Goal: Complete application form

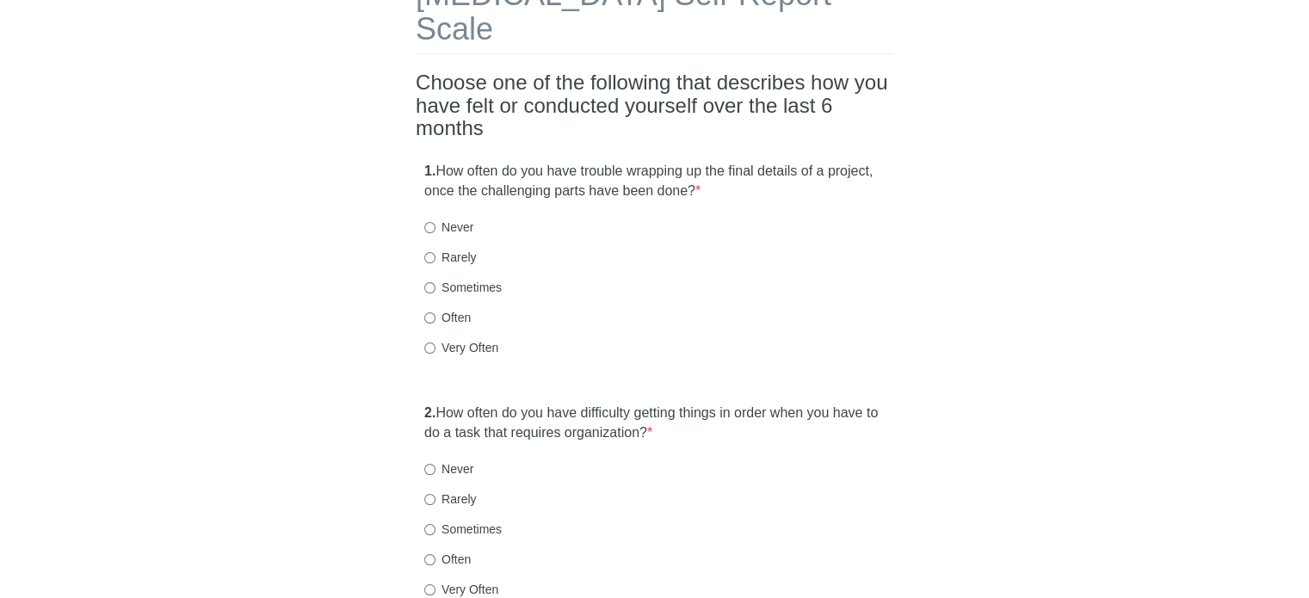
scroll to position [134, 0]
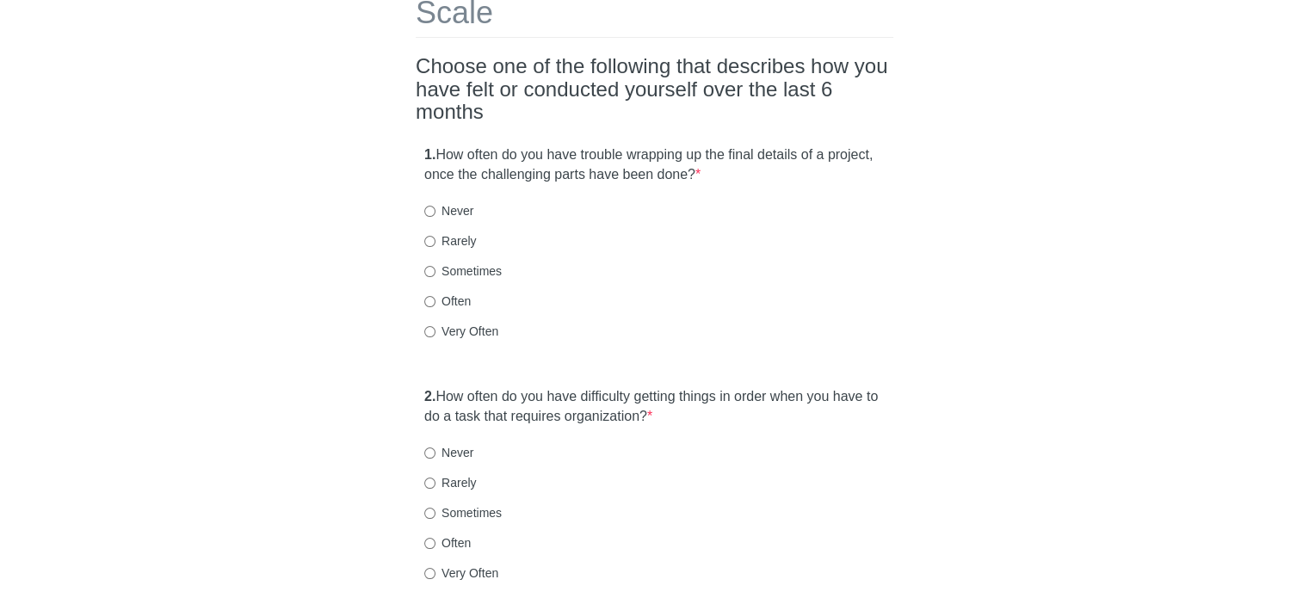
click at [472, 323] on label "Very Often" at bounding box center [461, 331] width 74 height 17
click at [435, 326] on input "Very Often" at bounding box center [429, 331] width 11 height 11
radio input "true"
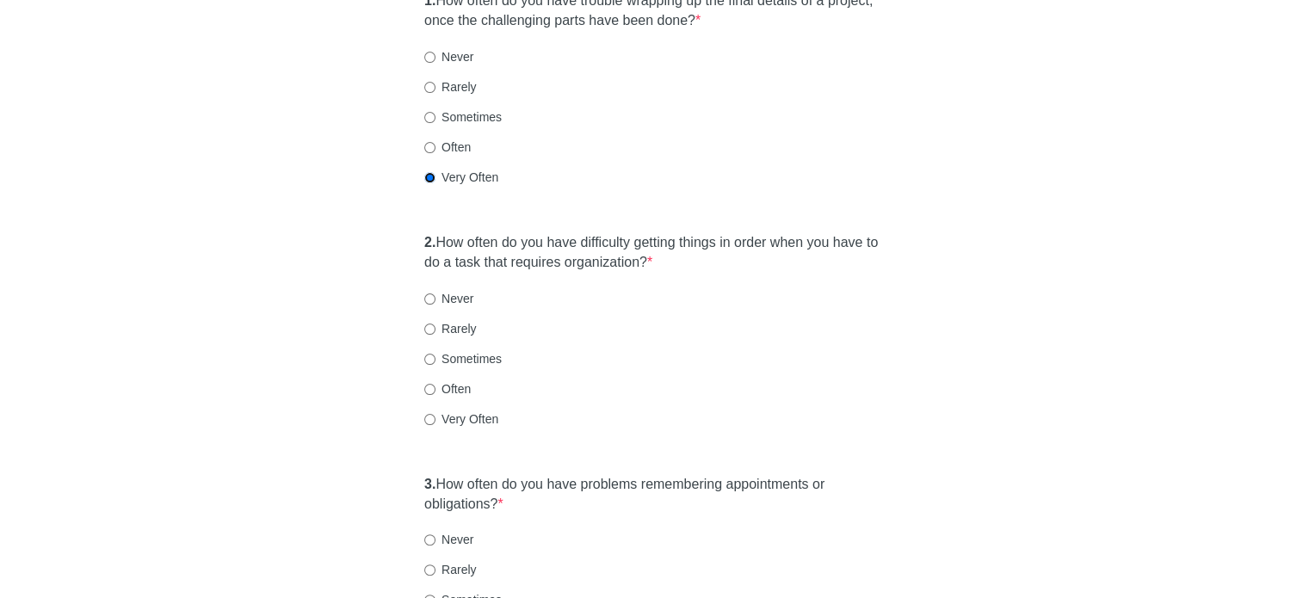
scroll to position [311, 0]
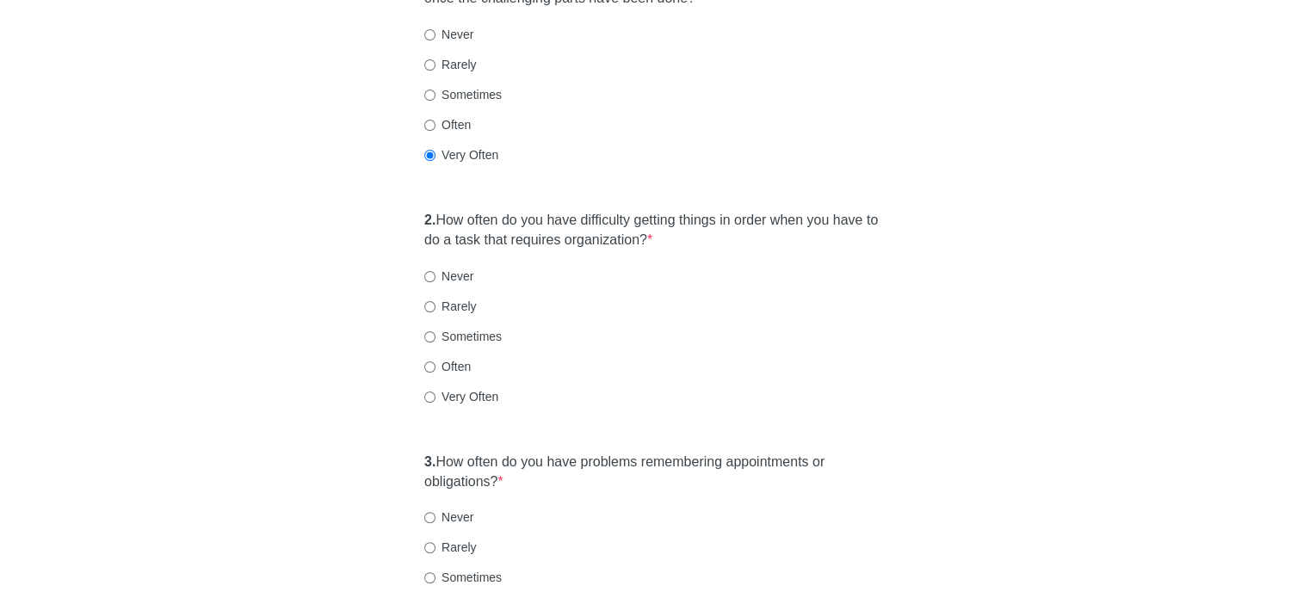
click at [455, 328] on label "Sometimes" at bounding box center [462, 336] width 77 height 17
click at [435, 331] on input "Sometimes" at bounding box center [429, 336] width 11 height 11
radio input "true"
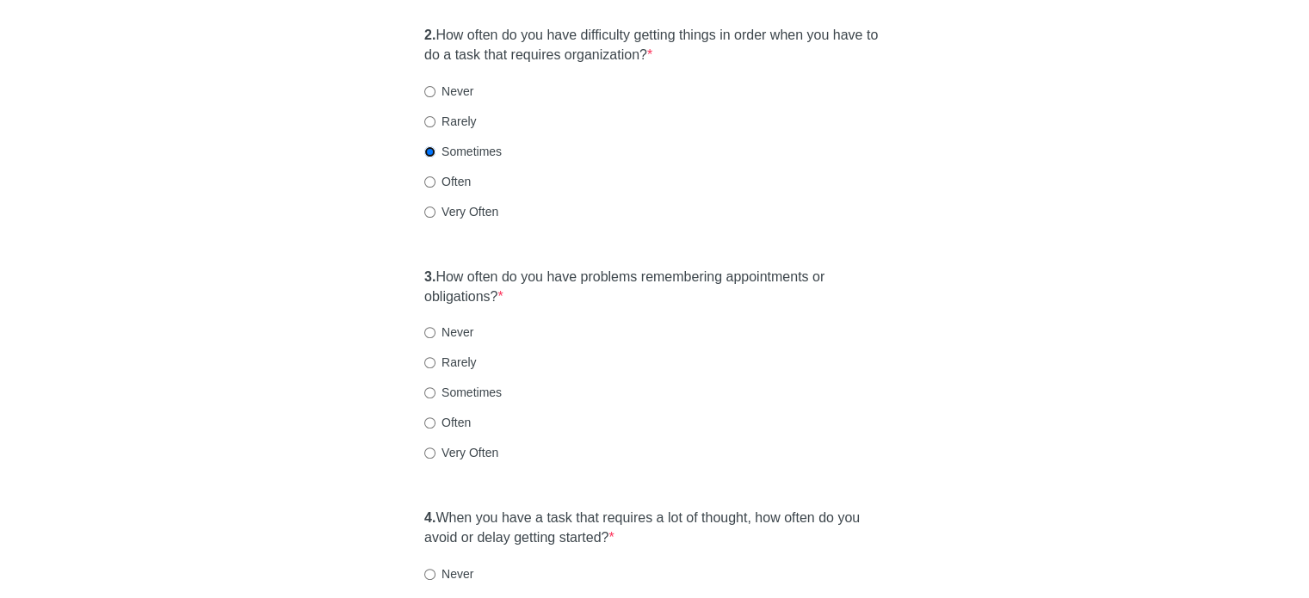
scroll to position [478, 0]
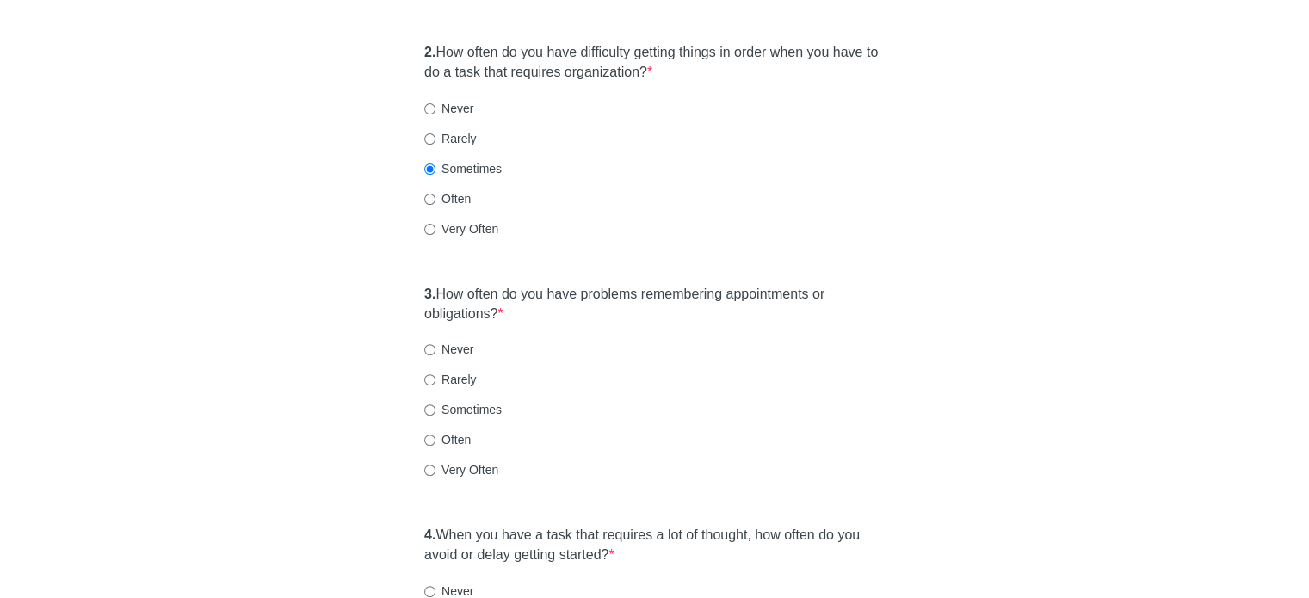
click at [451, 190] on label "Often" at bounding box center [447, 198] width 46 height 17
click at [435, 194] on input "Often" at bounding box center [429, 199] width 11 height 11
radio input "true"
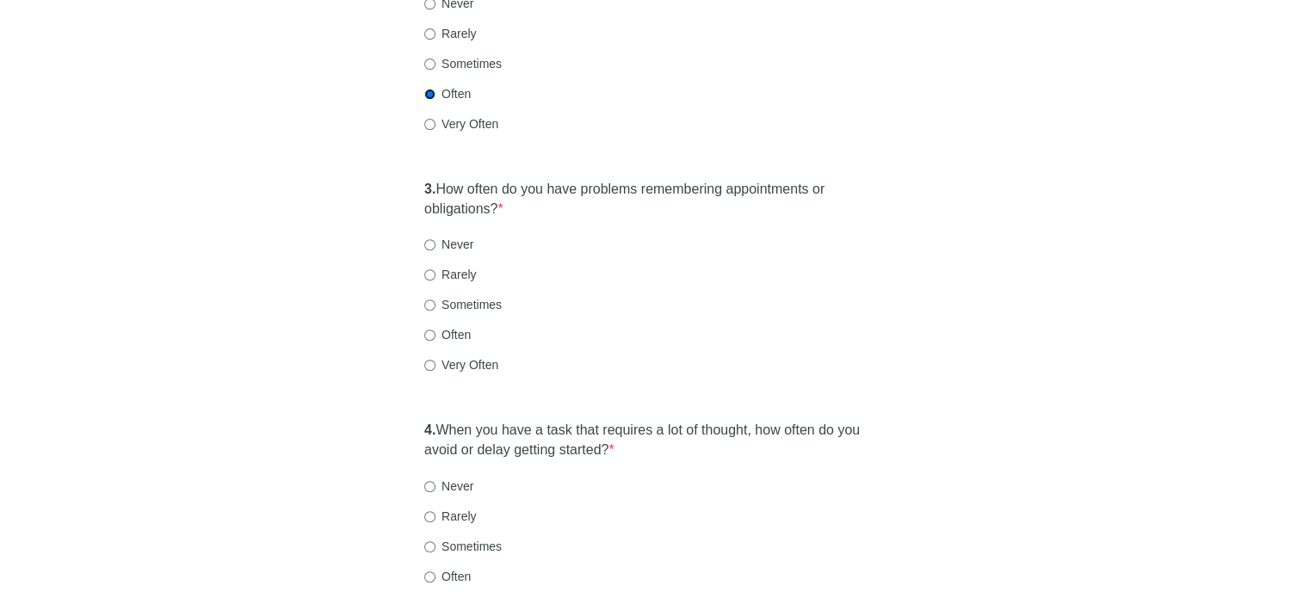
scroll to position [559, 0]
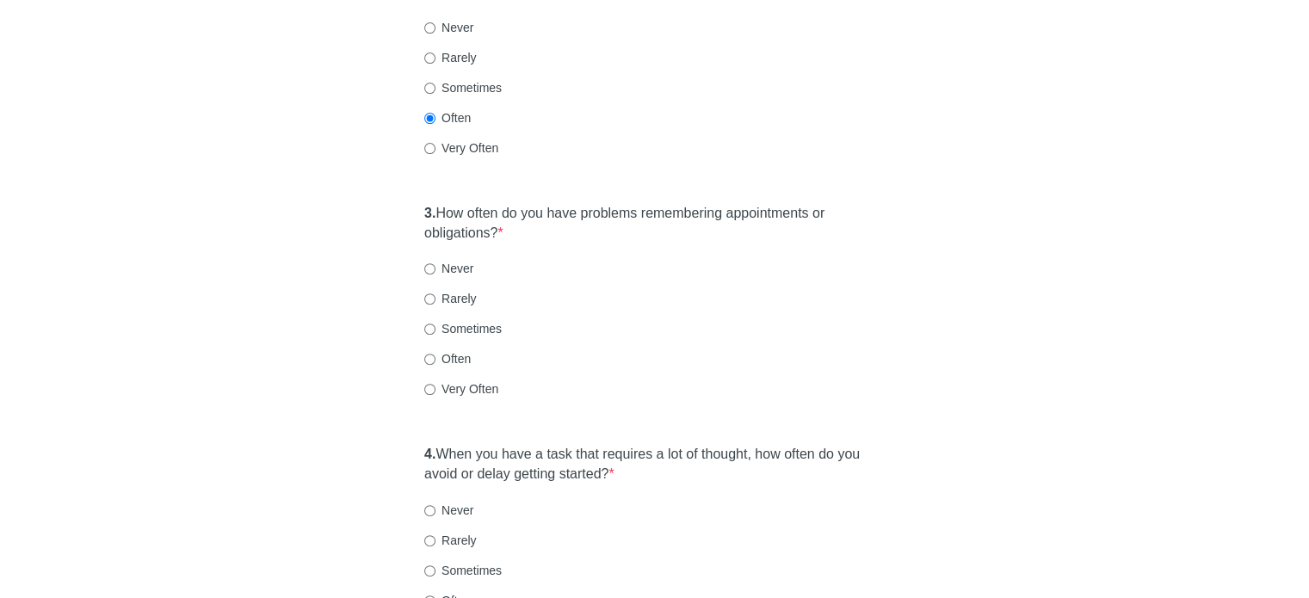
click at [467, 320] on label "Sometimes" at bounding box center [462, 328] width 77 height 17
click at [435, 324] on input "Sometimes" at bounding box center [429, 329] width 11 height 11
radio input "true"
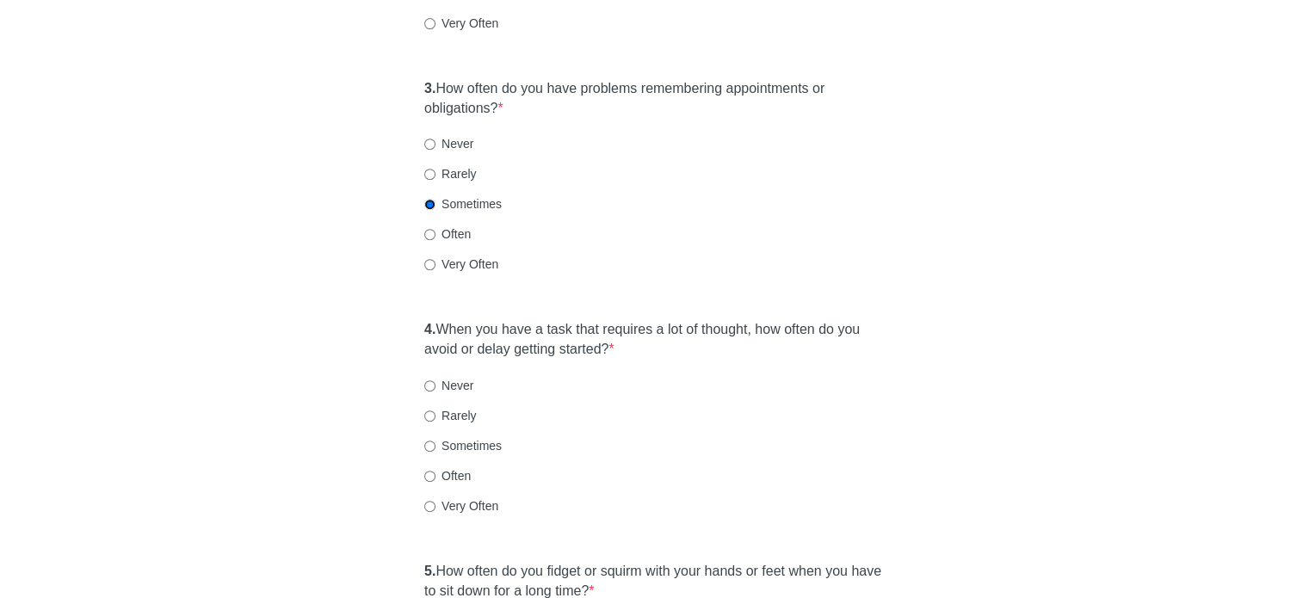
scroll to position [687, 0]
click at [455, 495] on label "Very Often" at bounding box center [461, 503] width 74 height 17
click at [435, 498] on input "Very Often" at bounding box center [429, 503] width 11 height 11
radio input "true"
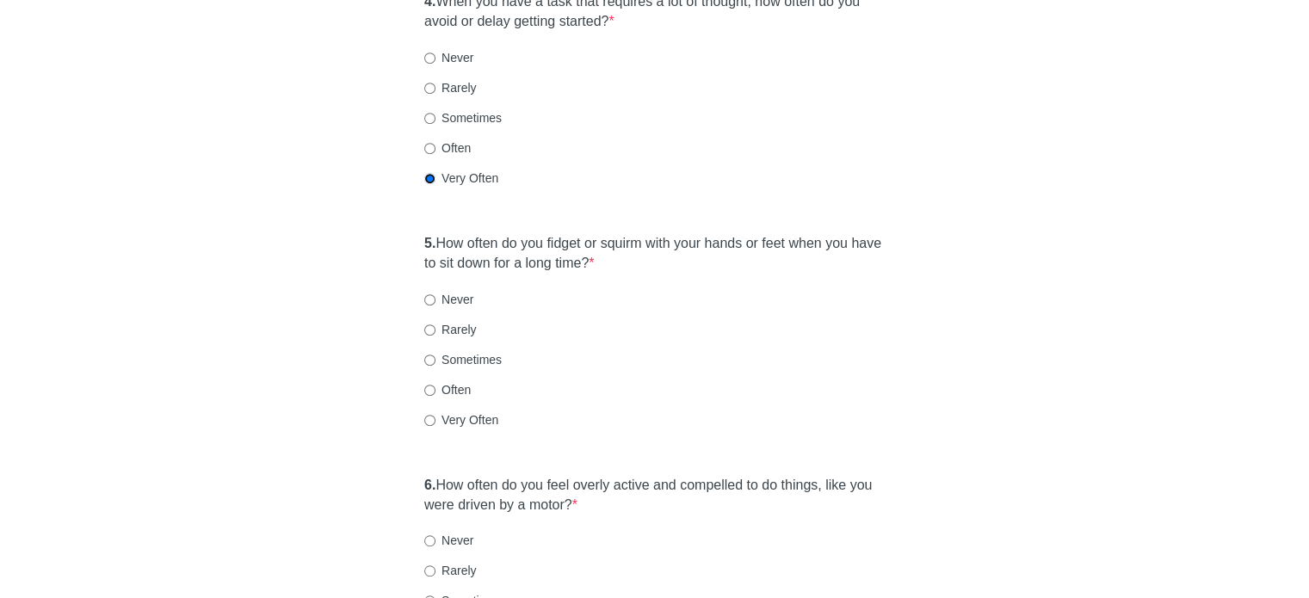
scroll to position [1014, 0]
click at [436, 410] on label "Very Often" at bounding box center [461, 418] width 74 height 17
click at [435, 413] on input "Very Often" at bounding box center [429, 418] width 11 height 11
radio input "true"
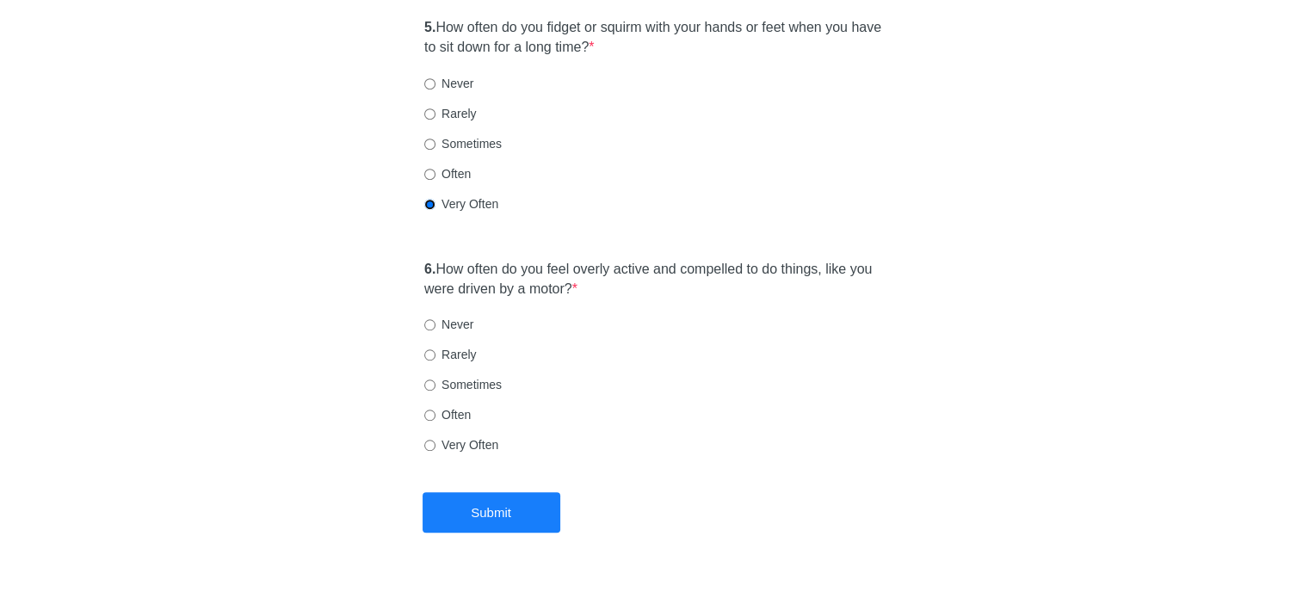
scroll to position [1232, 0]
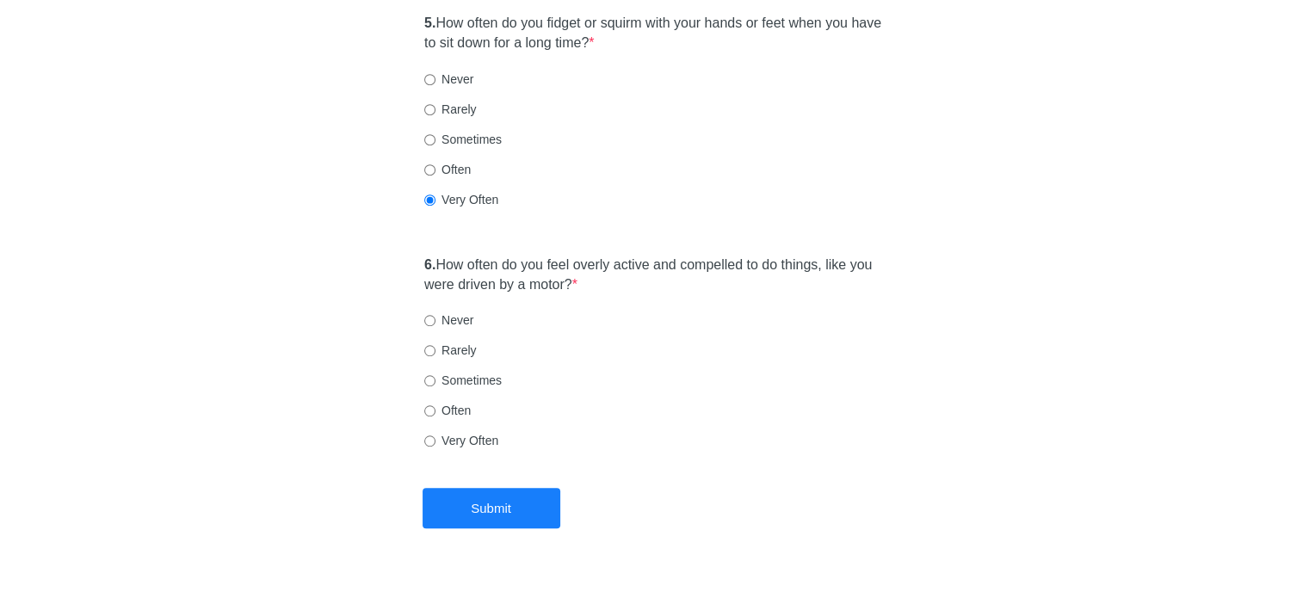
click at [465, 389] on div "6. How often do you feel overly active and compelled to do things, like you wer…" at bounding box center [655, 361] width 478 height 229
click at [454, 402] on label "Often" at bounding box center [447, 410] width 46 height 17
click at [435, 405] on input "Often" at bounding box center [429, 410] width 11 height 11
radio input "true"
click at [452, 432] on label "Very Often" at bounding box center [461, 440] width 74 height 17
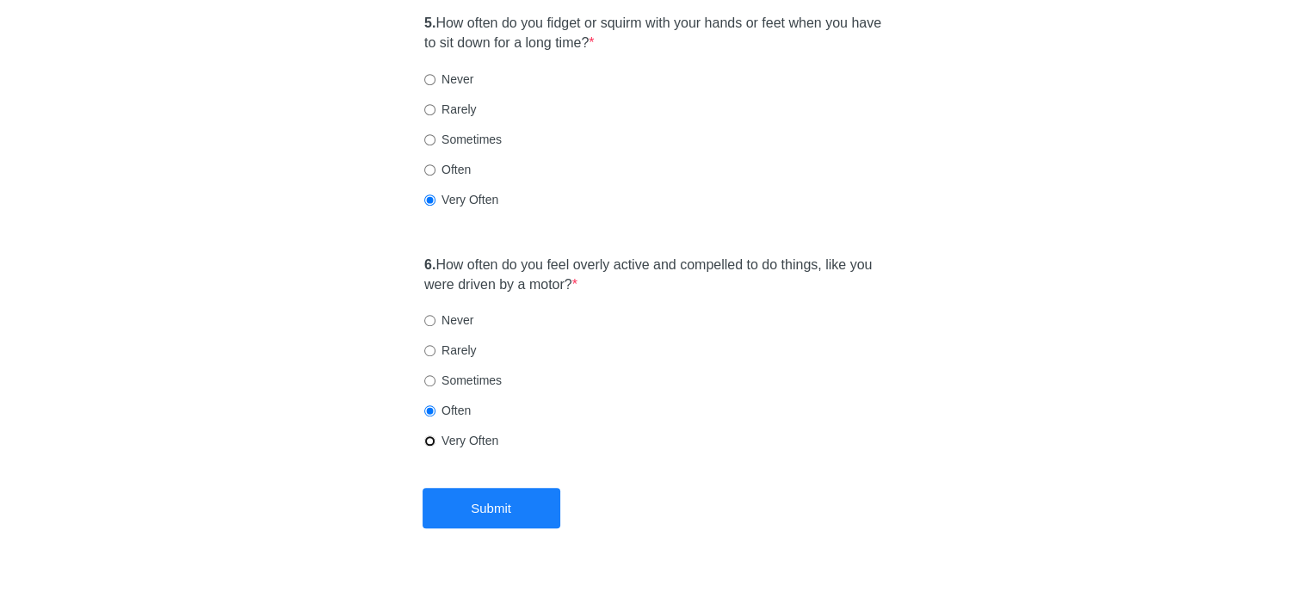
click at [435, 435] on input "Very Often" at bounding box center [429, 440] width 11 height 11
radio input "true"
click at [521, 488] on button "Submit" at bounding box center [492, 508] width 138 height 40
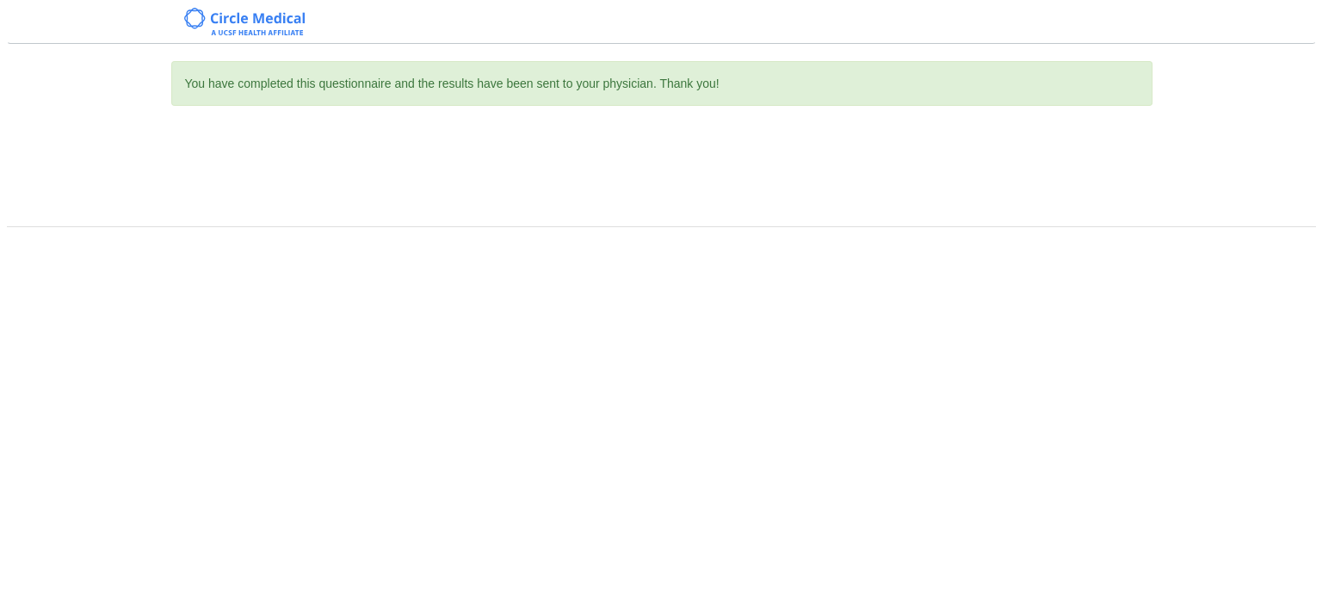
scroll to position [0, 0]
